Goal: Task Accomplishment & Management: Use online tool/utility

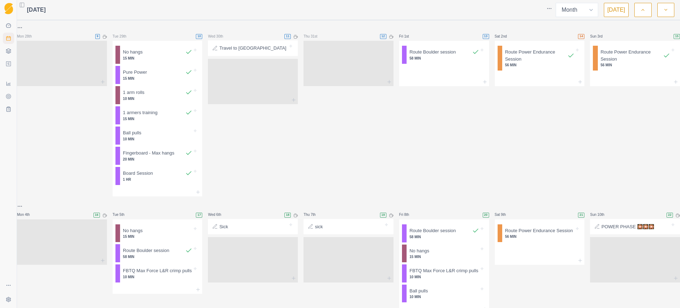
select select "month"
click at [524, 234] on p "56 MIN" at bounding box center [539, 236] width 69 height 5
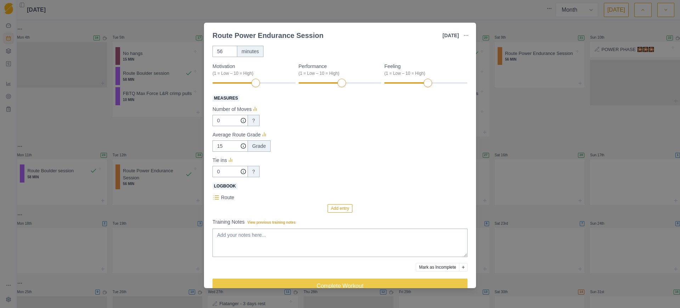
scroll to position [54, 0]
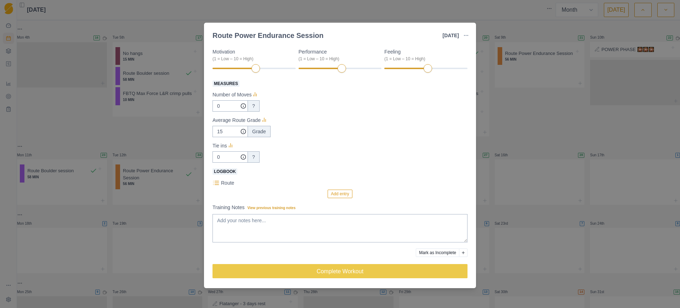
click at [328, 195] on button "Add entry" at bounding box center [340, 194] width 24 height 9
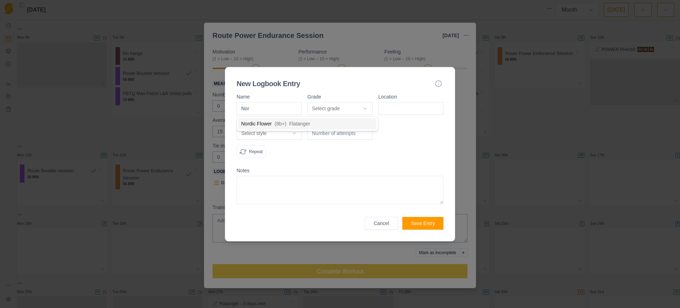
type input "Nord"
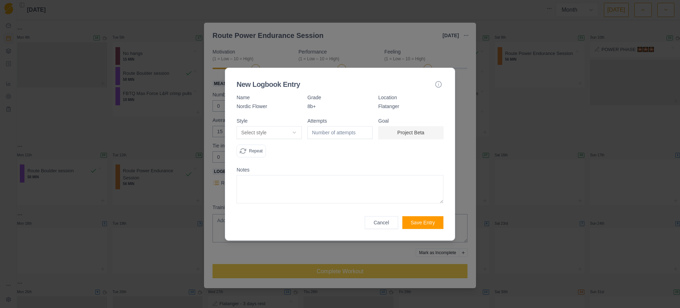
click at [287, 134] on body "Sequence Dashboard Planner Workouts Plans Performance Metrics Goals Tests Setti…" at bounding box center [340, 154] width 680 height 308
select select "work"
click at [285, 189] on textarea at bounding box center [340, 189] width 207 height 28
type textarea "w"
type textarea "F"
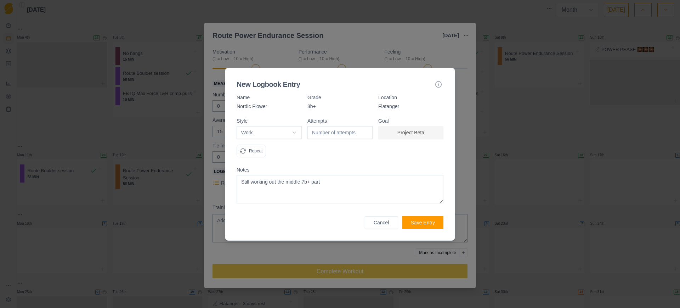
type textarea "Still working out the middle 7b+ part"
click at [419, 221] on button "Save Entry" at bounding box center [423, 222] width 41 height 13
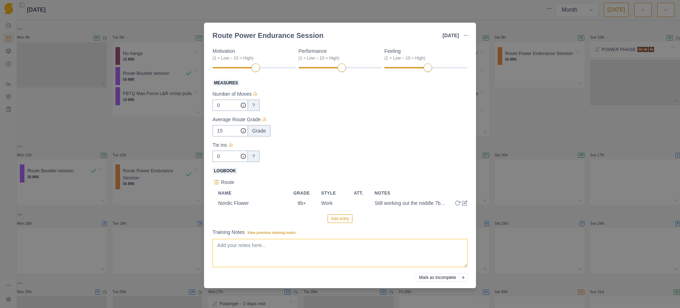
click at [285, 259] on textarea "Training Notes View previous training notes" at bounding box center [340, 253] width 255 height 28
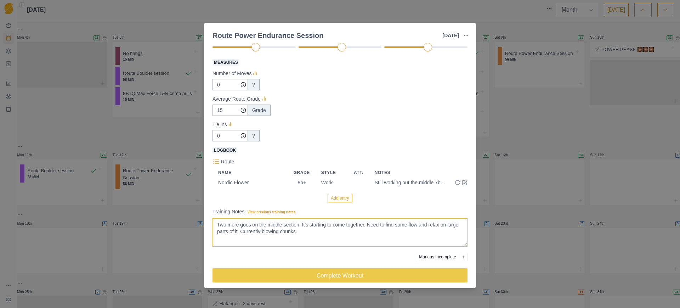
scroll to position [80, 0]
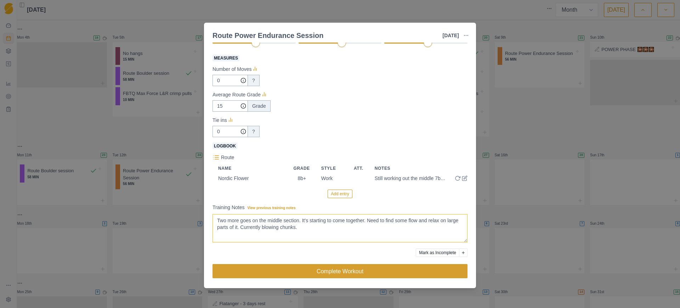
type textarea "Two more goes on the middle section. It's starting to come together. Need to fi…"
drag, startPoint x: 423, startPoint y: 268, endPoint x: 499, endPoint y: 147, distance: 142.7
click at [422, 268] on button "Complete Workout" at bounding box center [340, 271] width 255 height 14
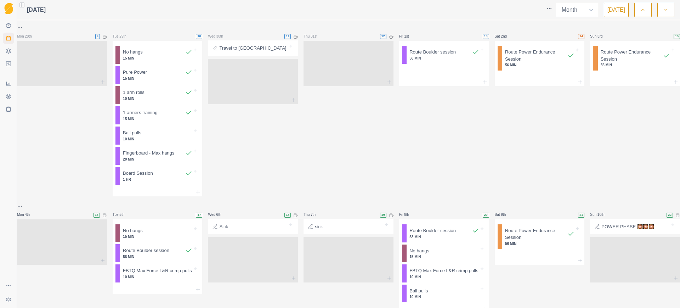
scroll to position [44, 0]
